Goal: Transaction & Acquisition: Book appointment/travel/reservation

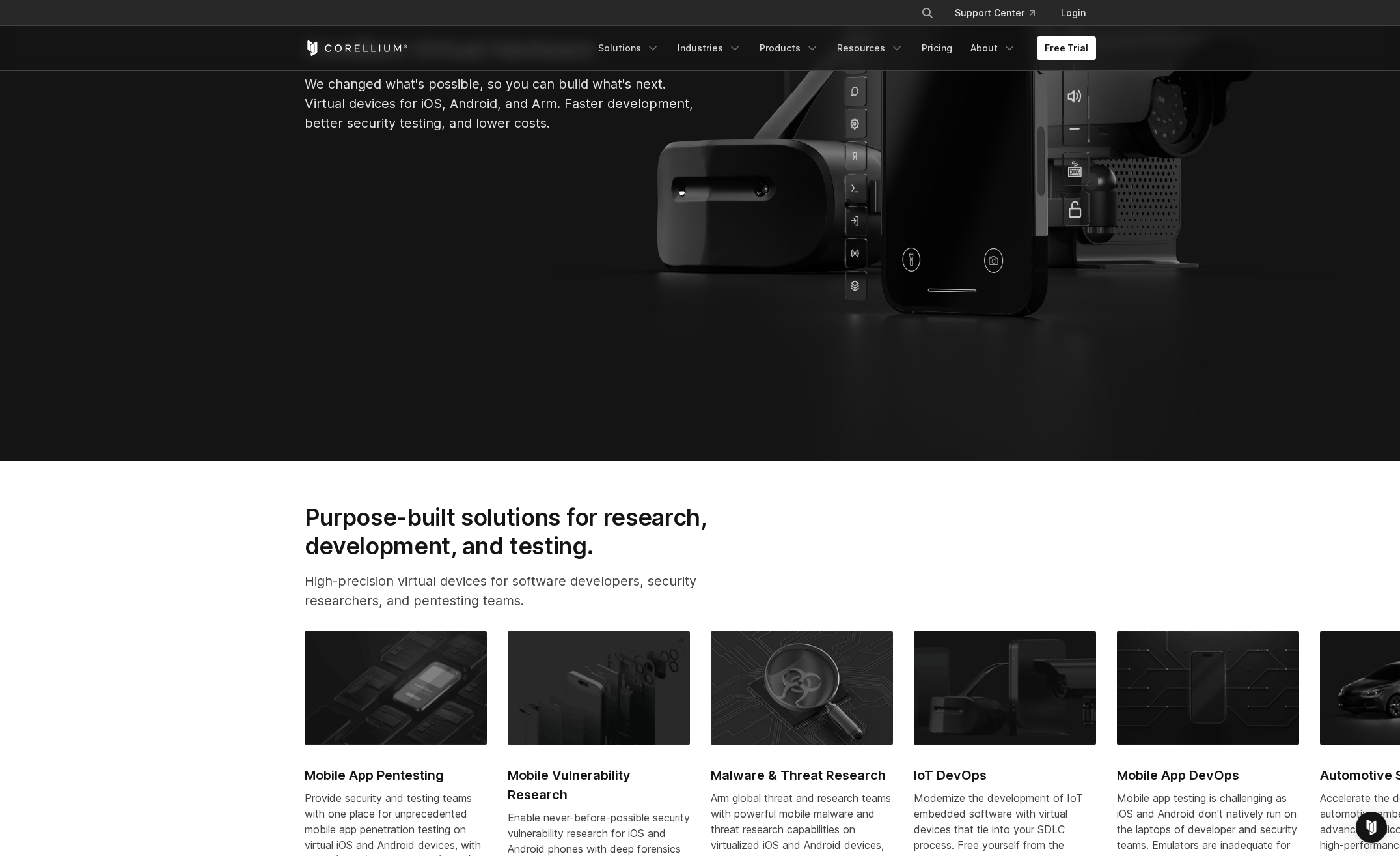
click at [1085, 41] on link "Free Trial" at bounding box center [1066, 48] width 60 height 24
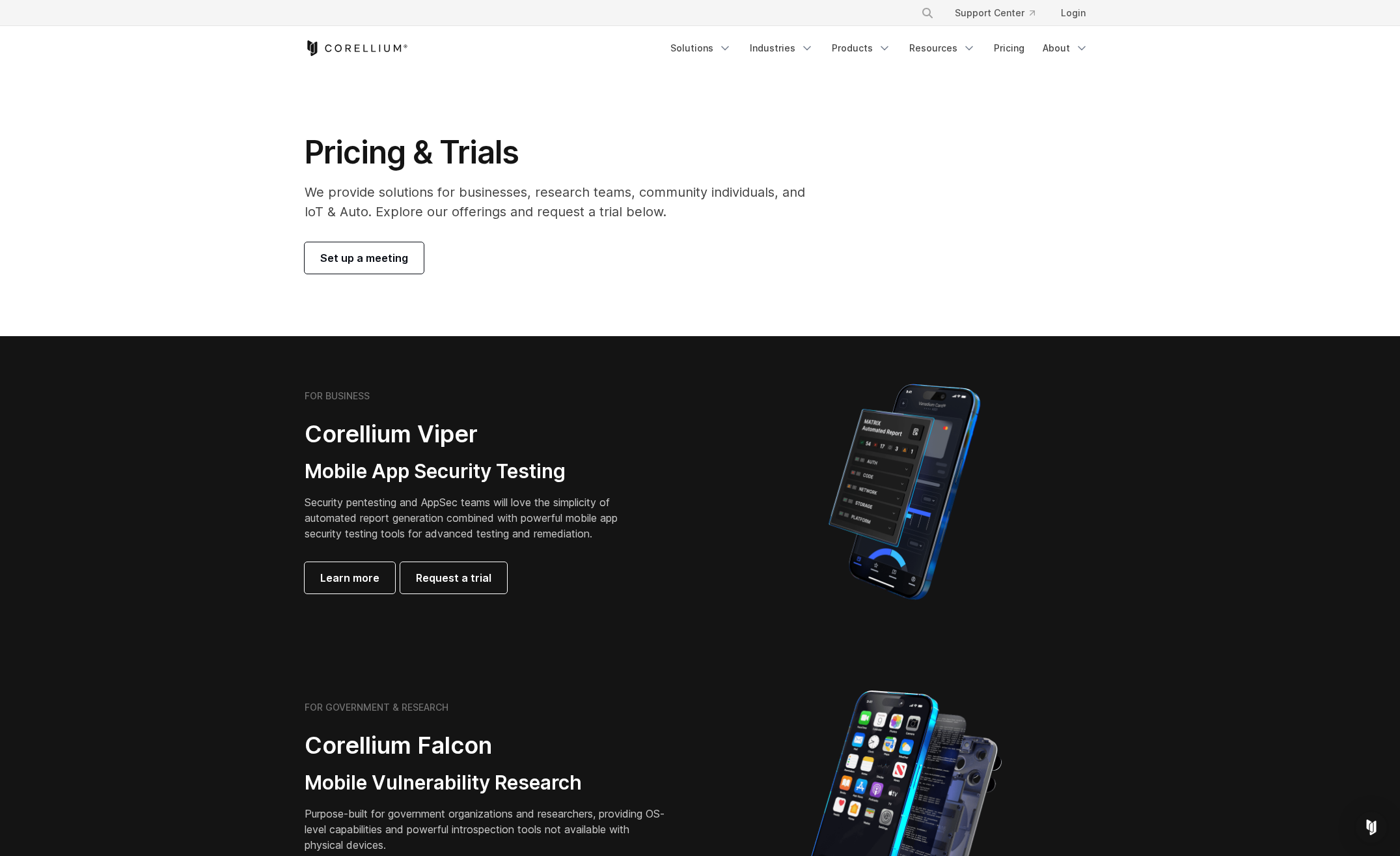
click at [372, 249] on link "Set up a meeting" at bounding box center [364, 257] width 119 height 31
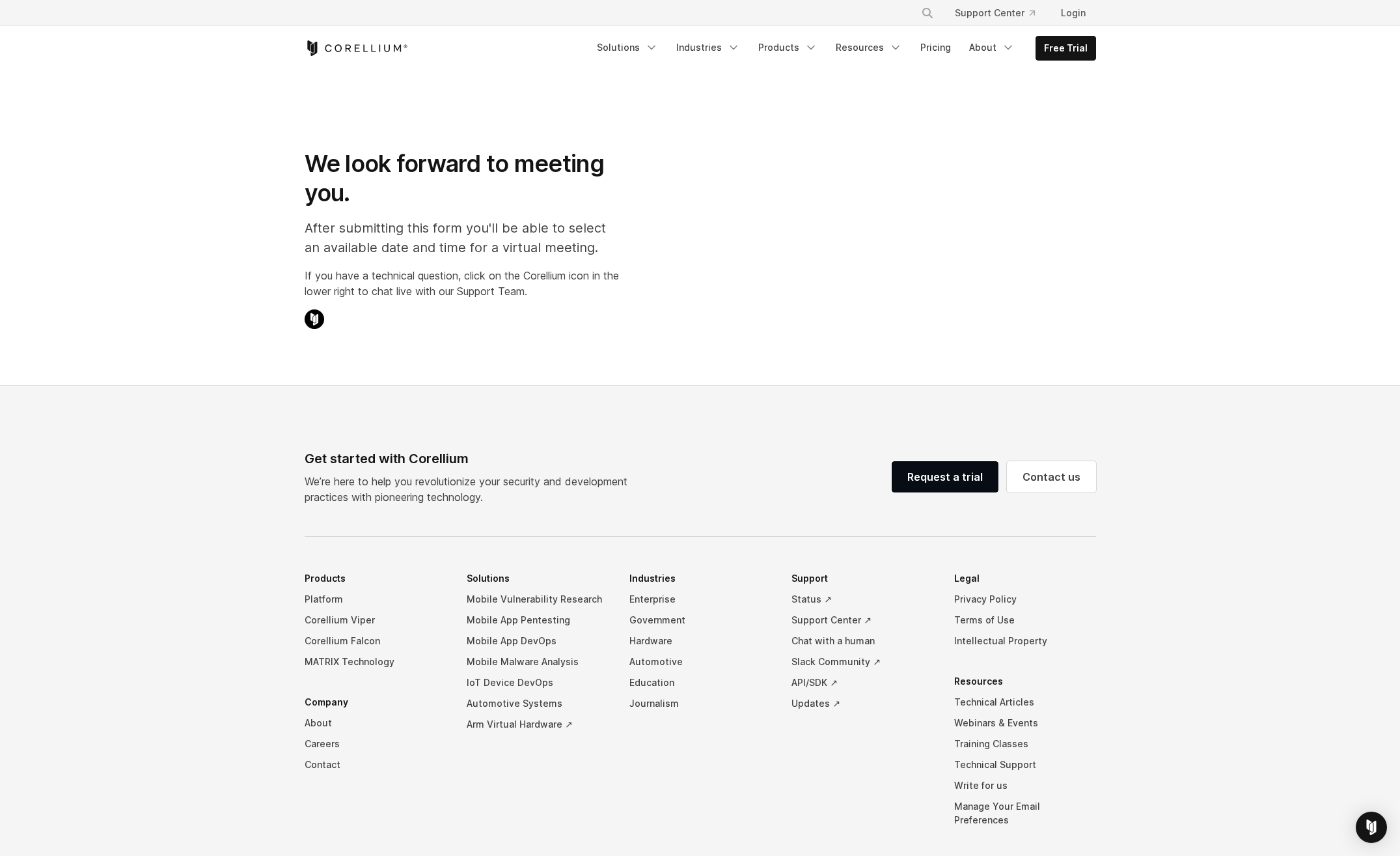
select select "**"
